Goal: Task Accomplishment & Management: Manage account settings

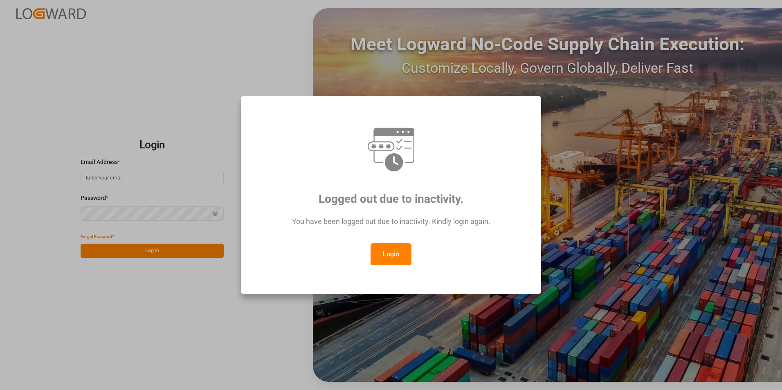
click at [396, 249] on button "Login" at bounding box center [390, 254] width 41 height 22
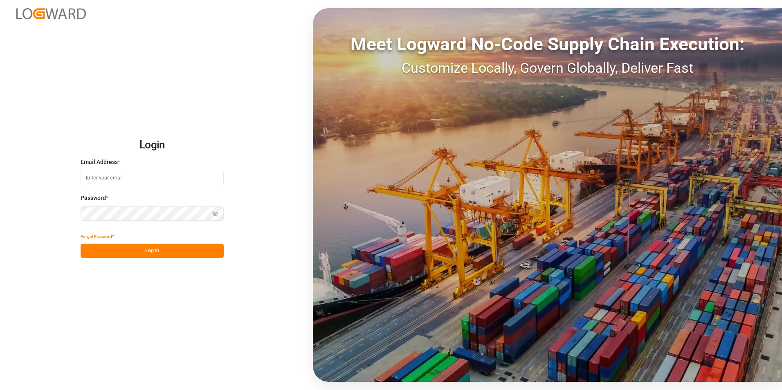
paste input "[EMAIL_ADDRESS][PERSON_NAME][DOMAIN_NAME]"
type input "[EMAIL_ADDRESS][PERSON_NAME][DOMAIN_NAME]"
click at [154, 252] on button "Log In" at bounding box center [152, 251] width 143 height 14
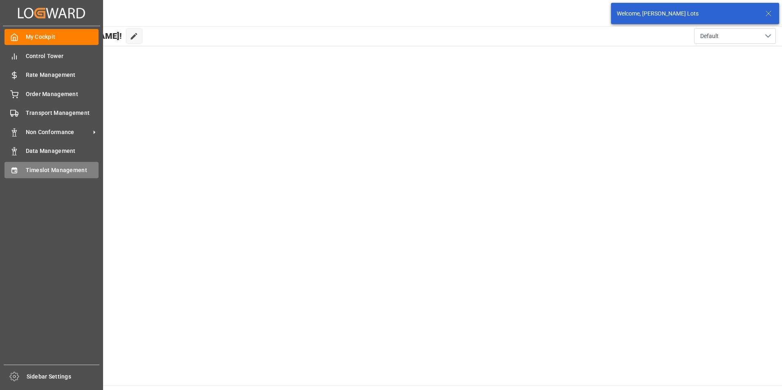
click at [61, 167] on span "Timeslot Management" at bounding box center [62, 170] width 73 height 9
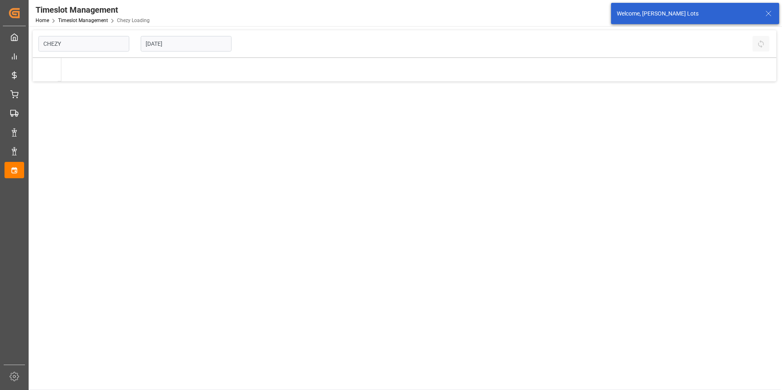
type input "Chezy Loading"
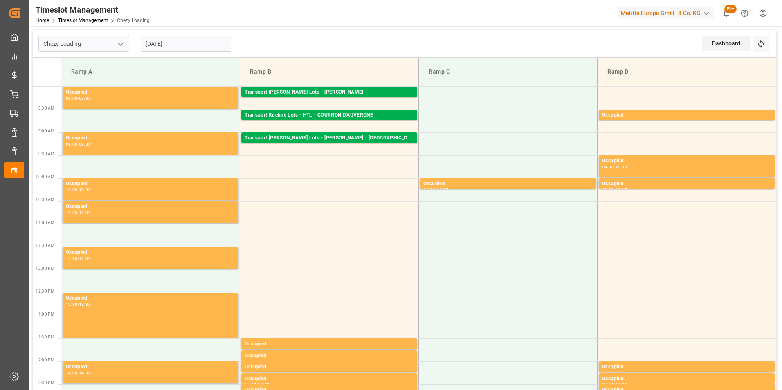
click at [177, 44] on input "[DATE]" at bounding box center [186, 44] width 91 height 16
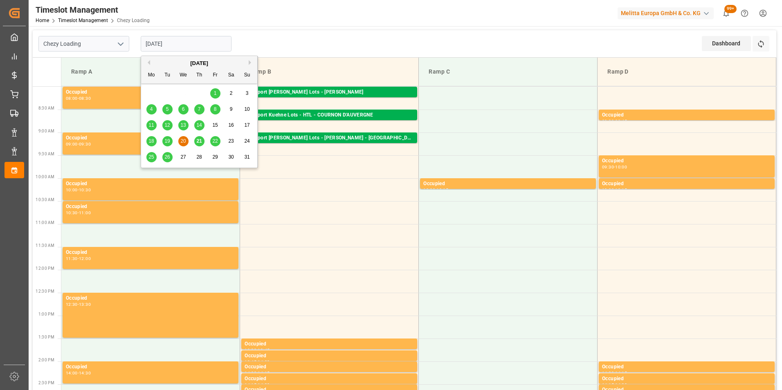
click at [198, 141] on span "21" at bounding box center [198, 141] width 5 height 6
type input "[DATE]"
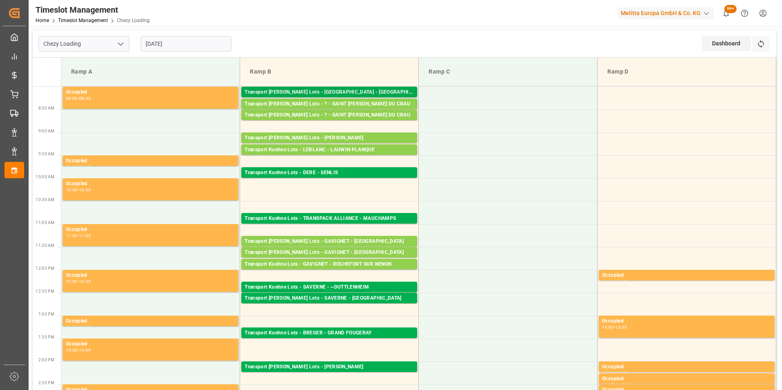
click at [373, 91] on div "Transport [PERSON_NAME] Lots - [GEOGRAPHIC_DATA] - [GEOGRAPHIC_DATA]" at bounding box center [329, 92] width 169 height 8
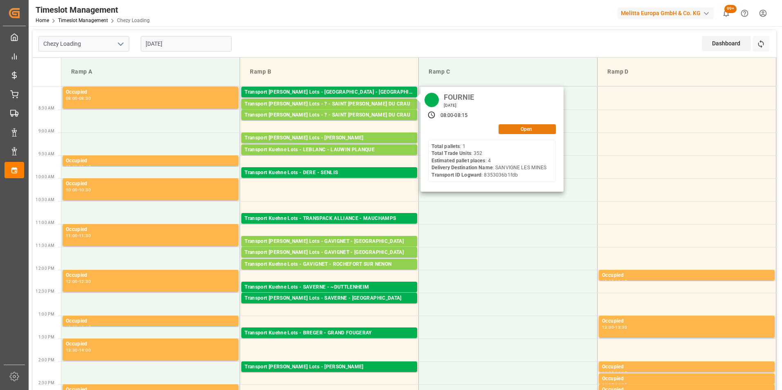
click at [528, 128] on button "Open" at bounding box center [526, 129] width 57 height 10
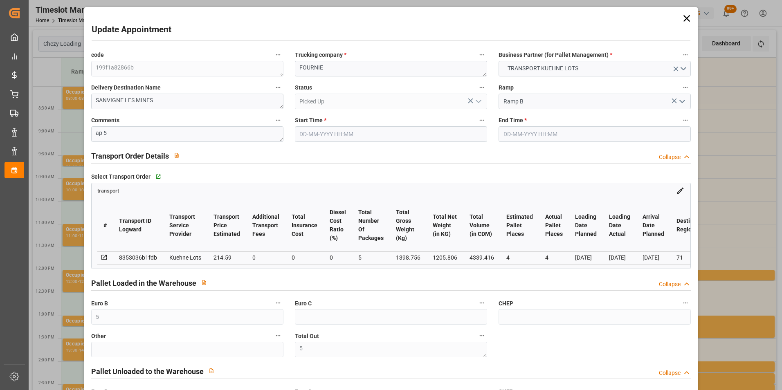
type input "5"
type input "4"
type input "214.59"
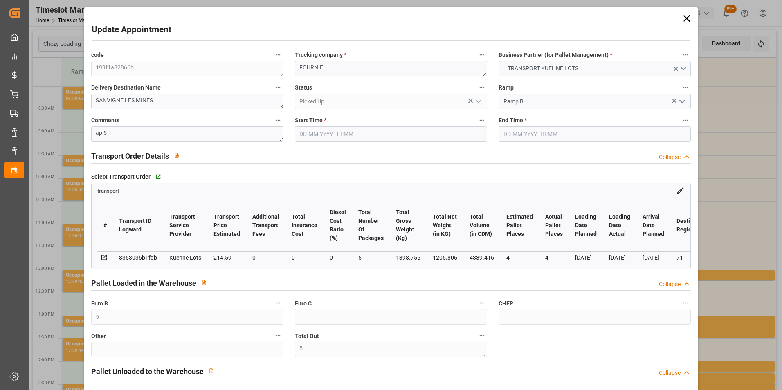
type input "0"
type input "214.59"
type input "0"
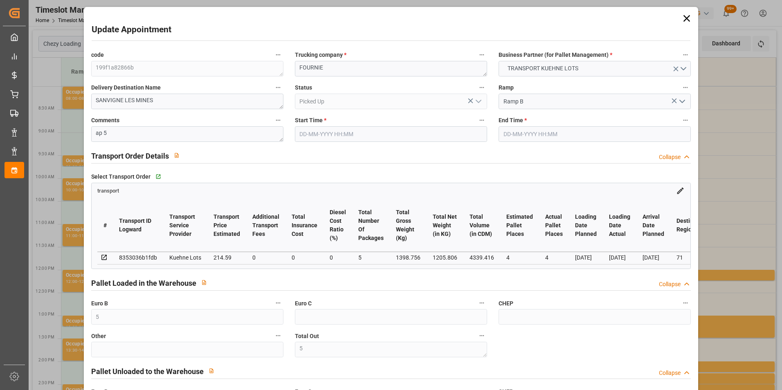
type input "5"
type input "1205.806"
type input "1501.696"
type input "4339.416"
type input "71"
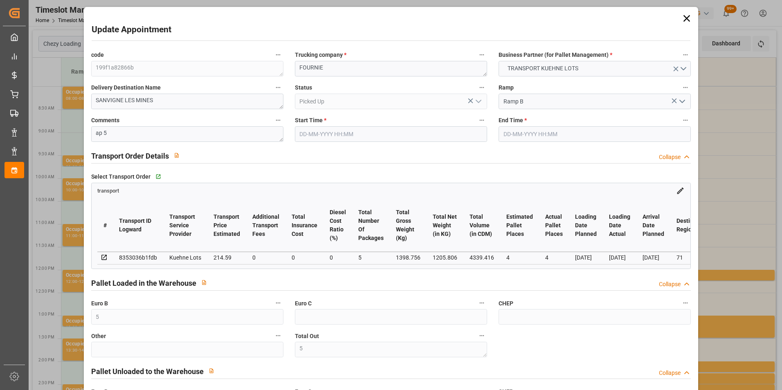
type input "1"
type input "352"
type input "5"
type input "101"
type input "1398.756"
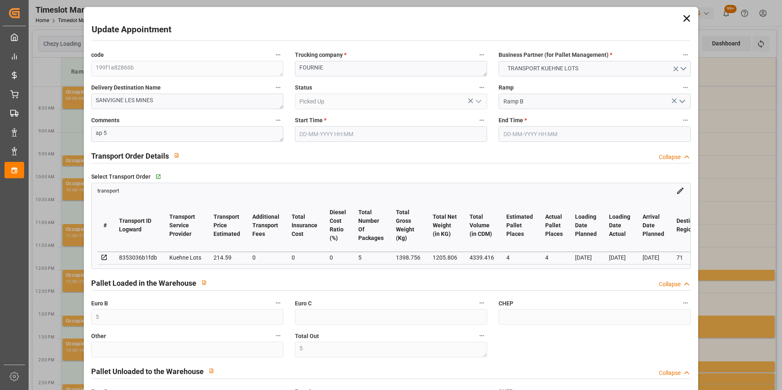
type input "0"
type input "4710.8598"
type input "0"
type input "21"
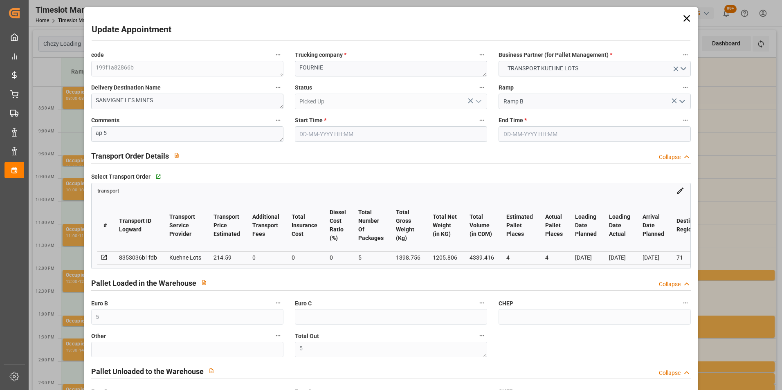
type input "35"
type input "[DATE] 08:00"
type input "[DATE] 08:15"
type input "[DATE] 15:28"
type input "[DATE] 11:29"
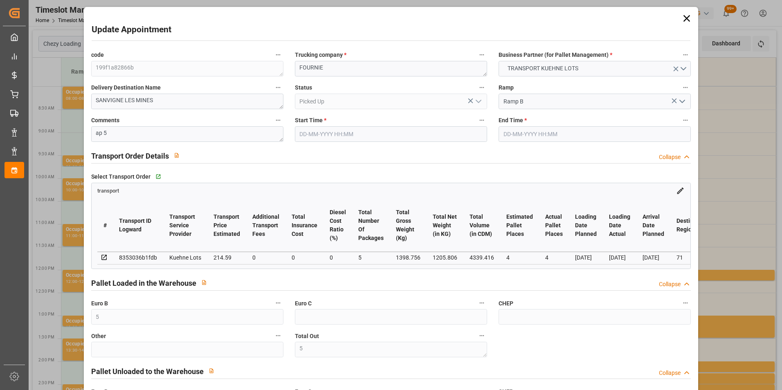
type input "[DATE]"
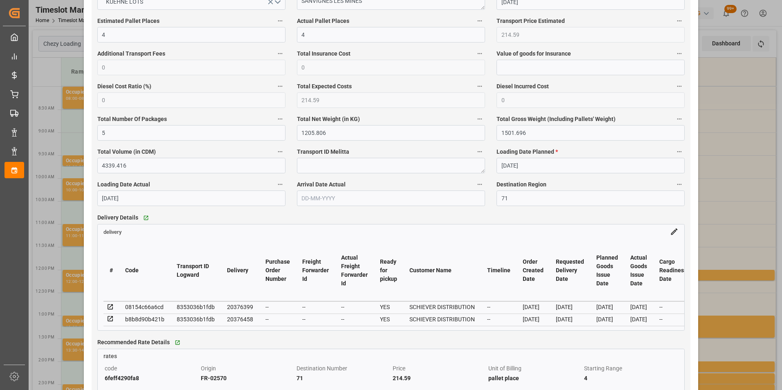
scroll to position [450, 0]
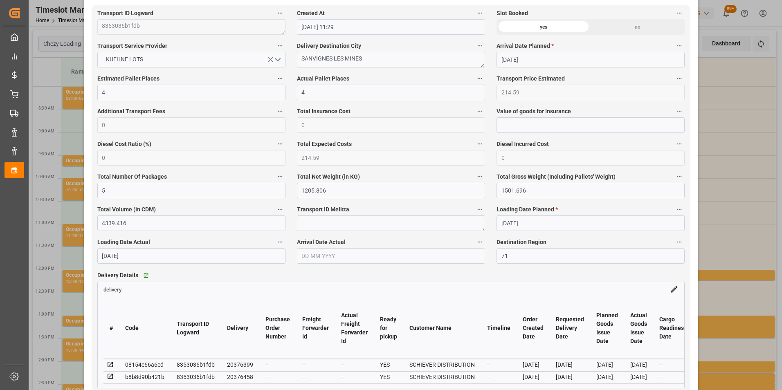
click at [705, 158] on div "Update Appointment code 199f1a82866b Trucking company * FOURNIE Business Partne…" at bounding box center [391, 195] width 782 height 390
